Goal: Task Accomplishment & Management: Use online tool/utility

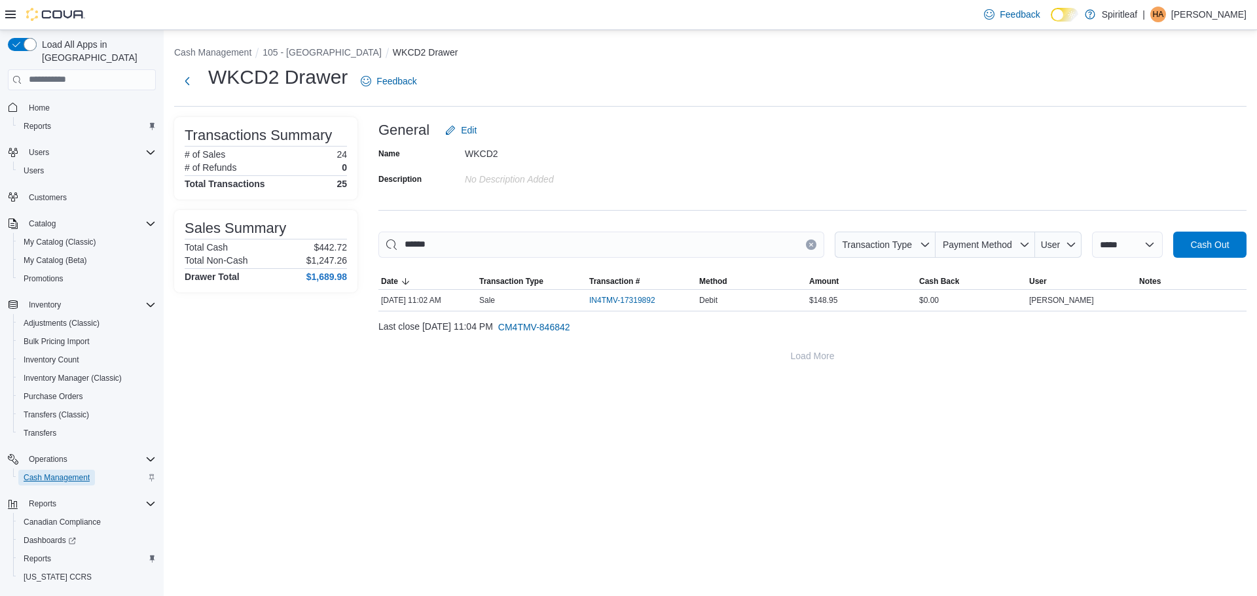
click at [72, 472] on span "Cash Management" at bounding box center [57, 477] width 66 height 10
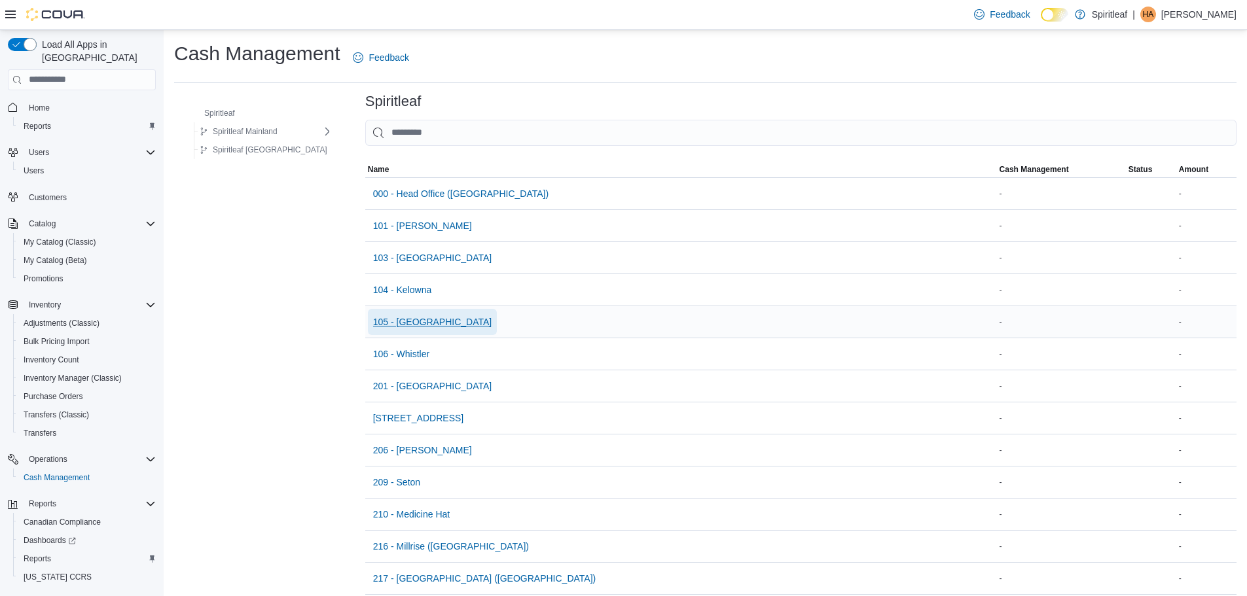
click at [414, 321] on span "105 - [GEOGRAPHIC_DATA]" at bounding box center [432, 321] width 119 height 13
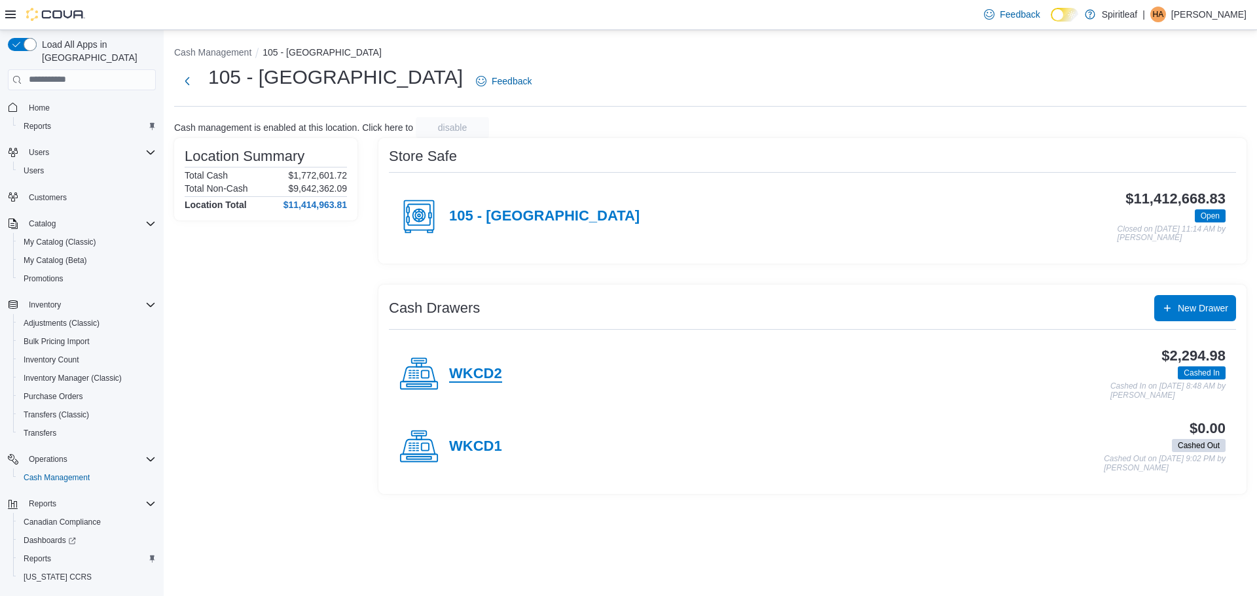
click at [482, 371] on h4 "WKCD2" at bounding box center [475, 374] width 53 height 17
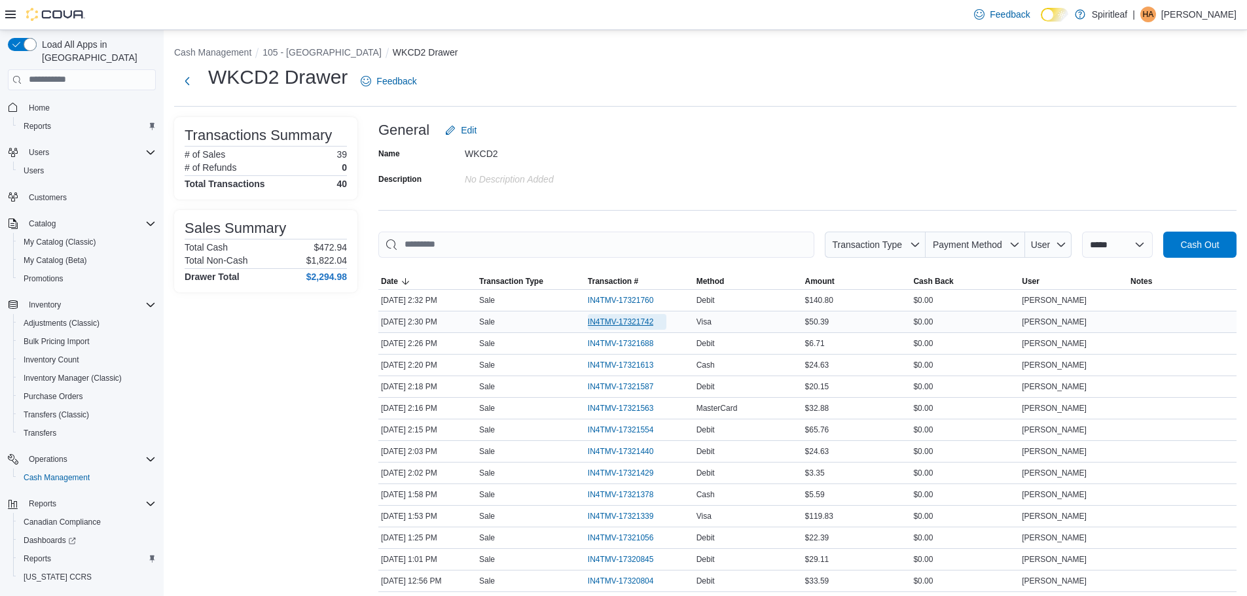
click at [635, 321] on span "IN4TMV-17321742" at bounding box center [621, 322] width 66 height 10
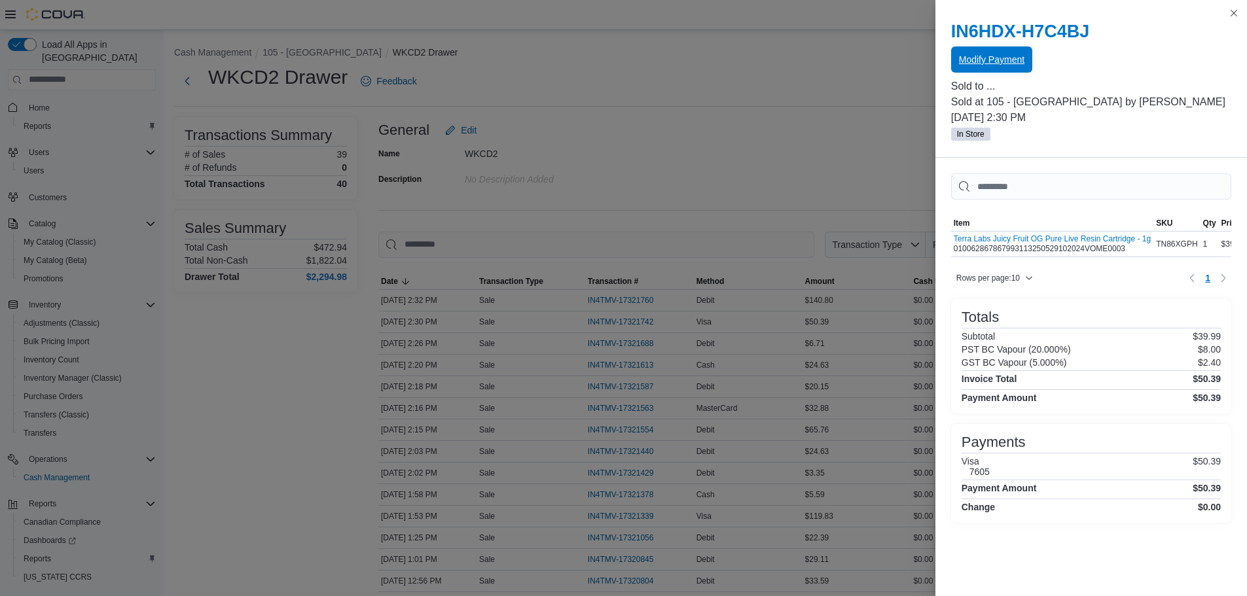
click at [989, 61] on span "Modify Payment" at bounding box center [991, 59] width 65 height 13
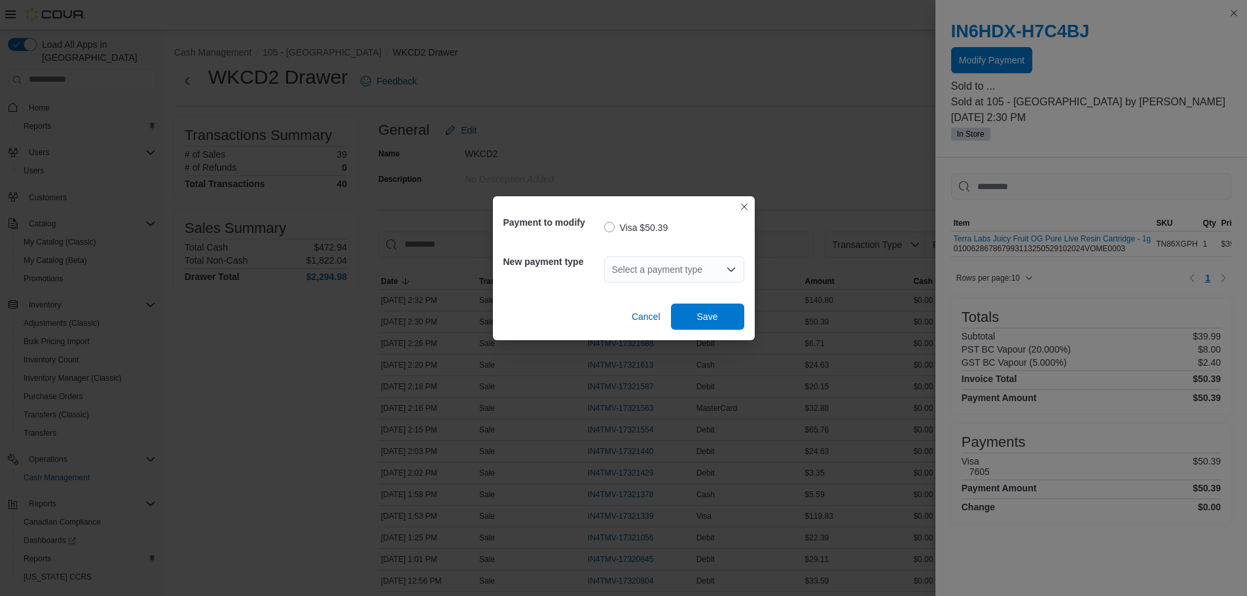
click at [732, 274] on icon "Open list of options" at bounding box center [731, 269] width 10 height 10
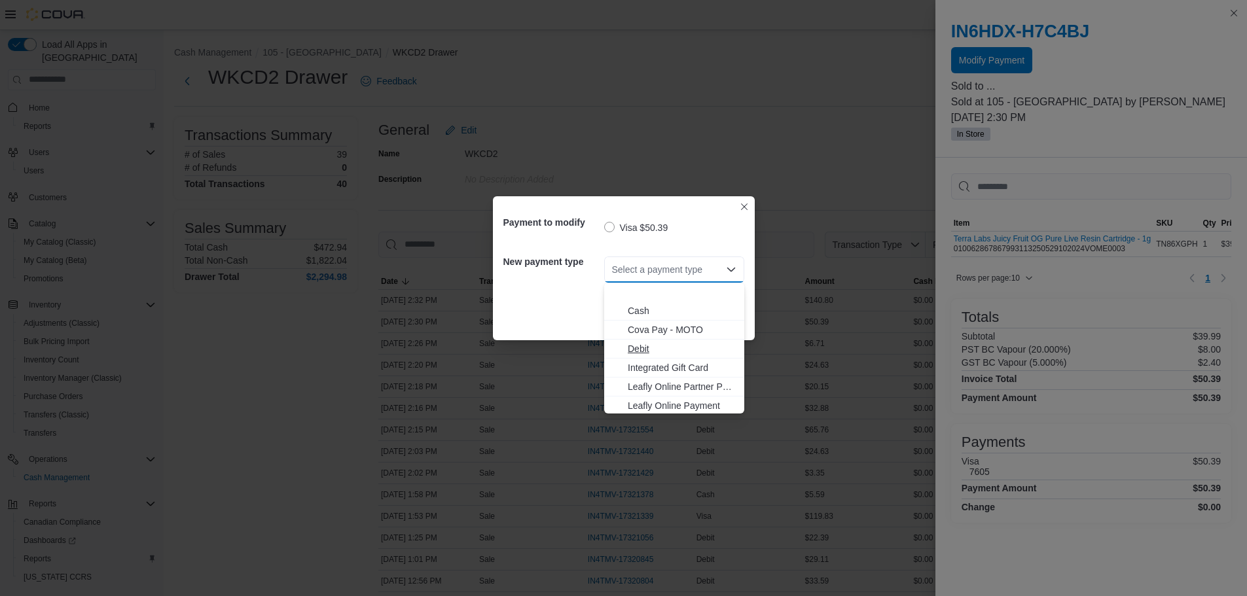
scroll to position [116, 0]
click at [664, 304] on span "MasterCard" at bounding box center [682, 308] width 109 height 13
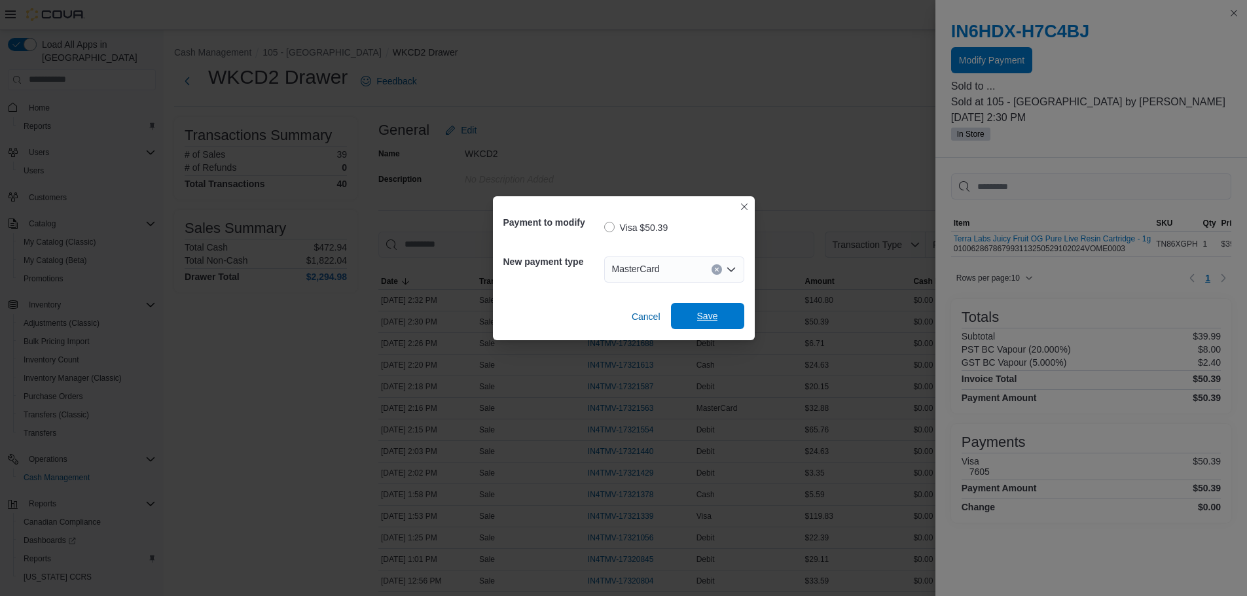
click at [731, 317] on span "Save" at bounding box center [708, 316] width 58 height 26
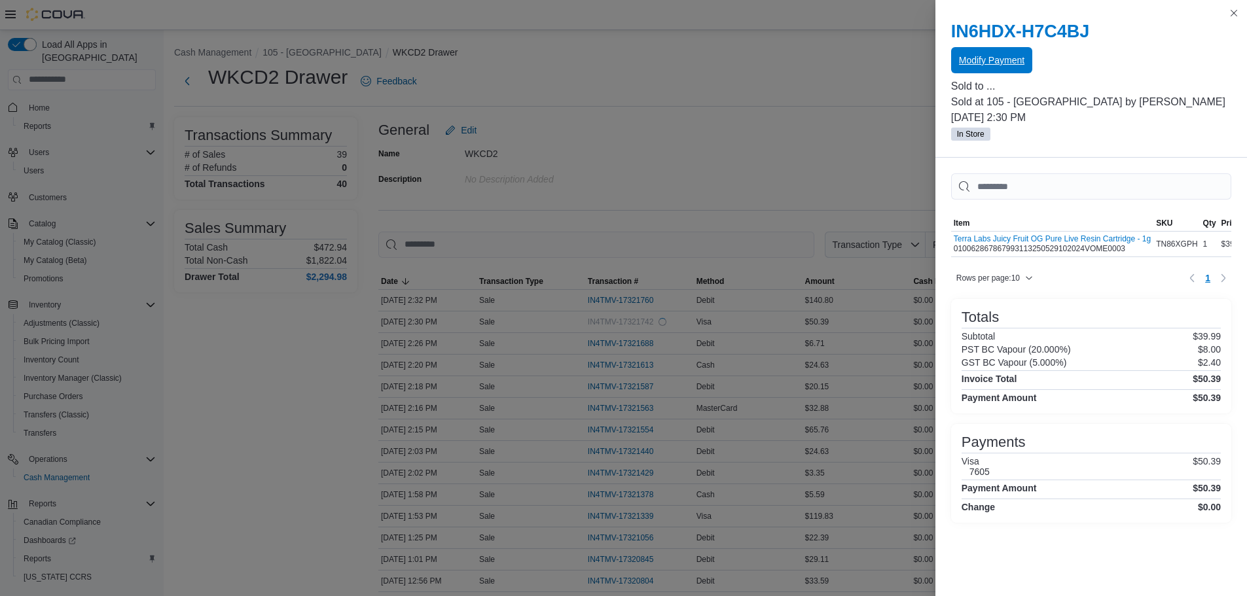
scroll to position [0, 0]
click at [1232, 14] on button "Close this dialog" at bounding box center [1234, 13] width 16 height 16
